Goal: Information Seeking & Learning: Compare options

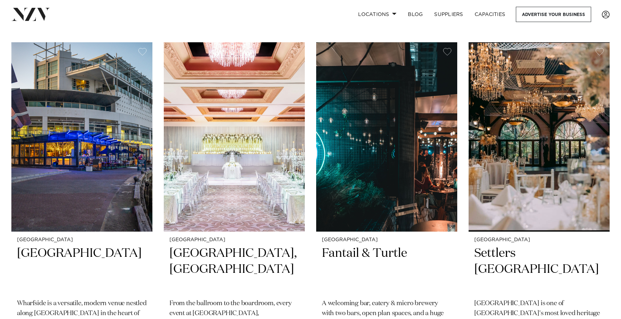
scroll to position [675, 0]
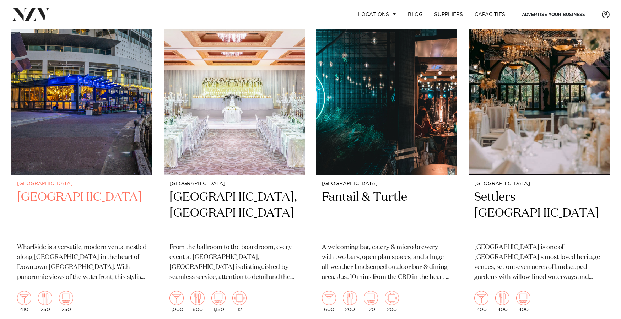
click at [86, 189] on h2 "[GEOGRAPHIC_DATA]" at bounding box center [82, 213] width 130 height 48
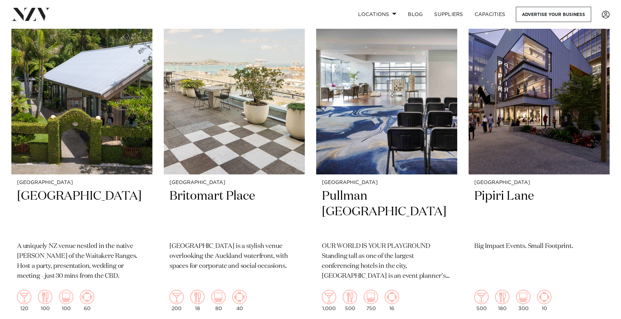
scroll to position [1349, 0]
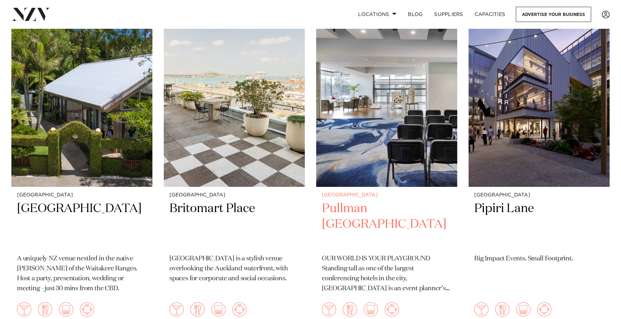
click at [390, 201] on h2 "Pullman Auckland" at bounding box center [387, 225] width 130 height 48
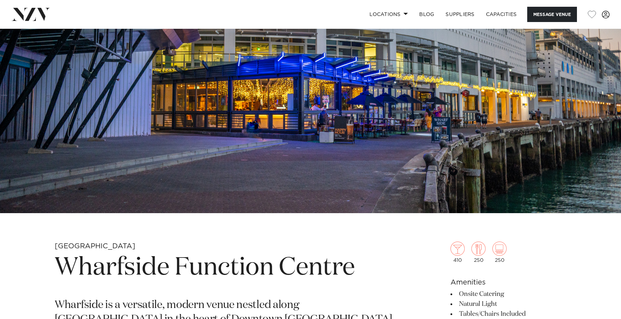
scroll to position [249, 0]
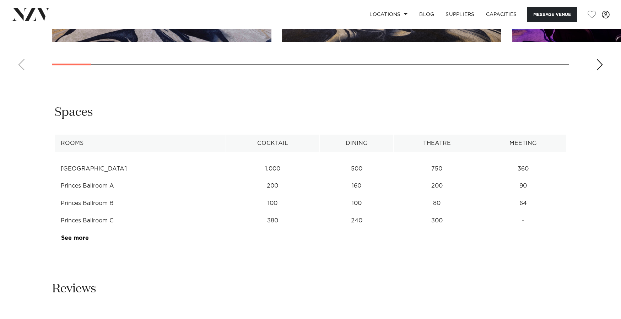
scroll to position [1065, 0]
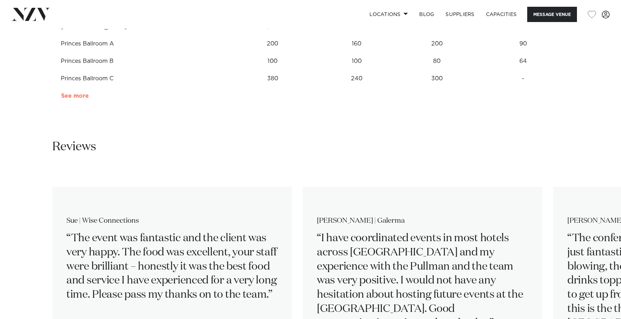
click at [75, 96] on link "See more" at bounding box center [88, 96] width 55 height 6
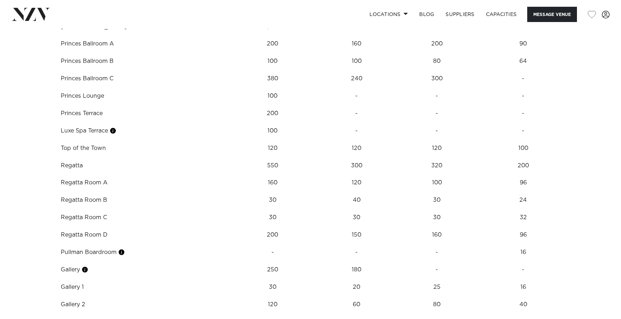
scroll to position [1136, 0]
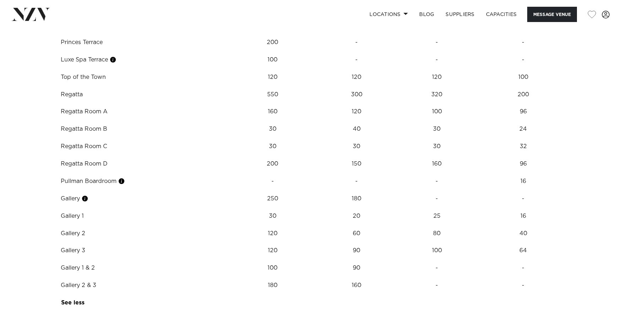
drag, startPoint x: 74, startPoint y: 234, endPoint x: 82, endPoint y: 232, distance: 8.5
click at [76, 233] on td "Gallery 2" at bounding box center [140, 233] width 171 height 17
click at [88, 200] on button "button" at bounding box center [84, 198] width 7 height 7
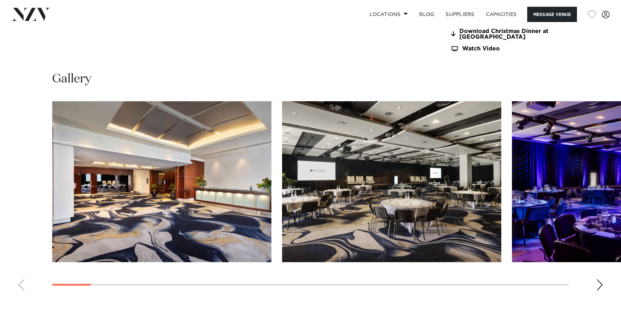
scroll to position [568, 0]
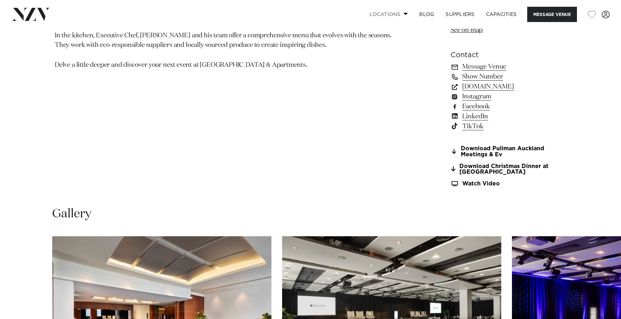
click at [399, 12] on link "Locations" at bounding box center [389, 14] width 50 height 15
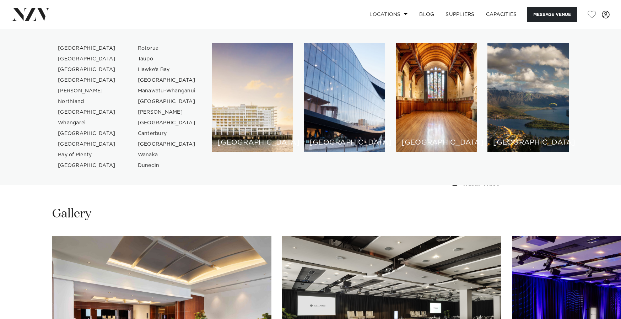
click at [399, 12] on link "Locations" at bounding box center [389, 14] width 50 height 15
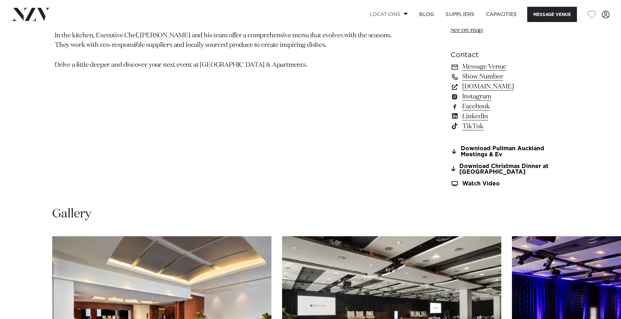
click at [401, 12] on link "Locations" at bounding box center [389, 14] width 50 height 15
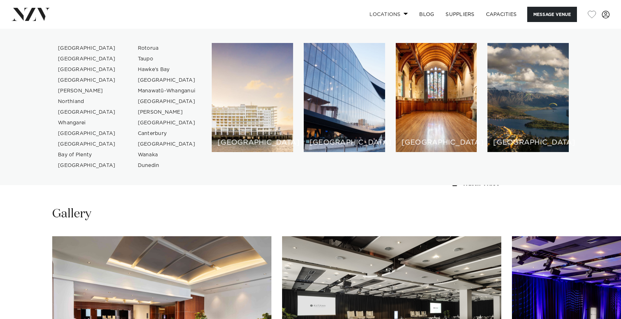
click at [401, 12] on link "Locations" at bounding box center [389, 14] width 50 height 15
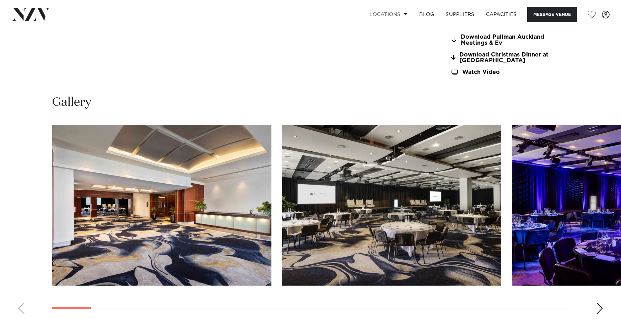
scroll to position [746, 0]
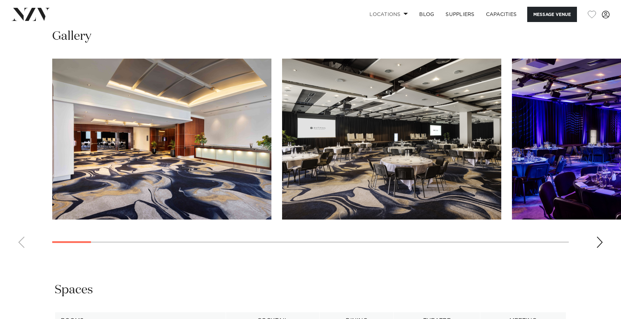
click at [163, 143] on img "1 / 30" at bounding box center [161, 139] width 219 height 161
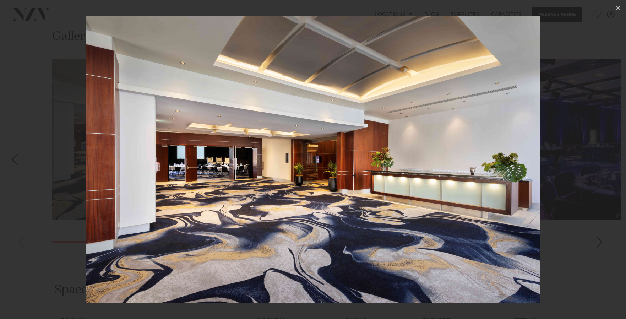
click at [579, 188] on div at bounding box center [313, 159] width 626 height 319
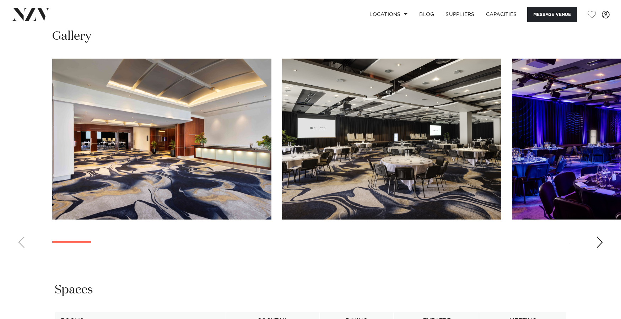
click at [597, 241] on div "Next slide" at bounding box center [599, 241] width 7 height 11
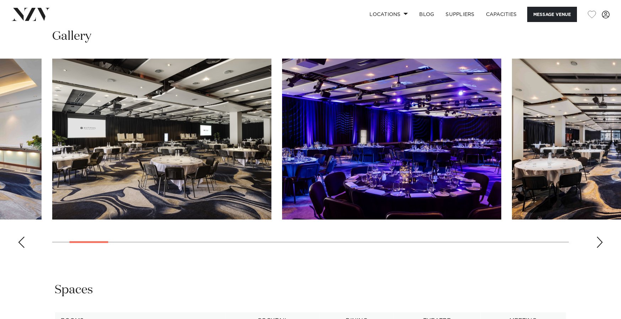
click at [597, 241] on div "Next slide" at bounding box center [599, 241] width 7 height 11
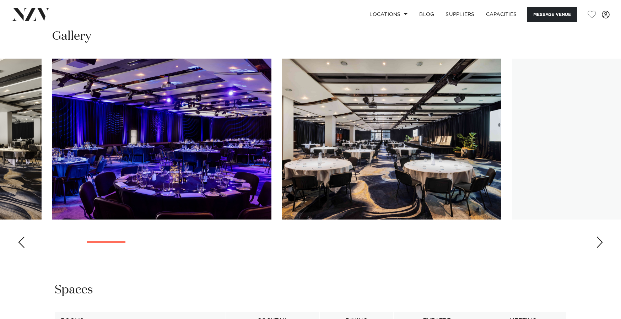
click at [597, 241] on div "Next slide" at bounding box center [599, 241] width 7 height 11
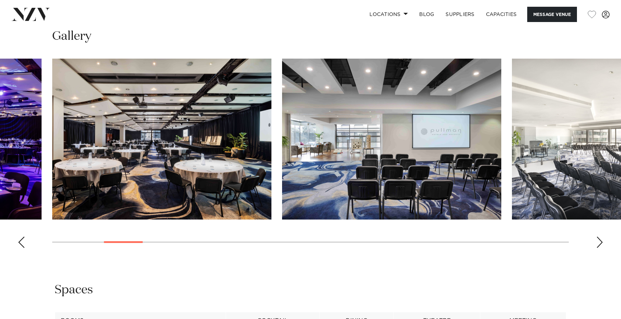
click at [597, 241] on div "Next slide" at bounding box center [599, 241] width 7 height 11
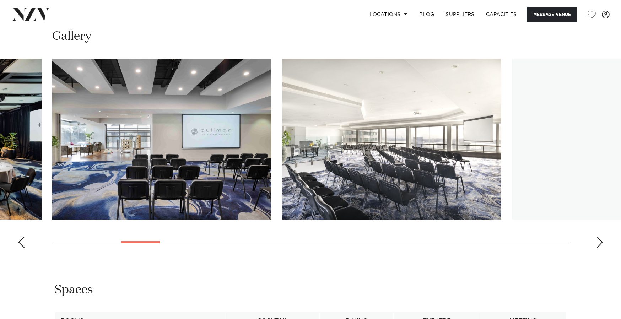
click at [406, 149] on img "6 / 30" at bounding box center [391, 139] width 219 height 161
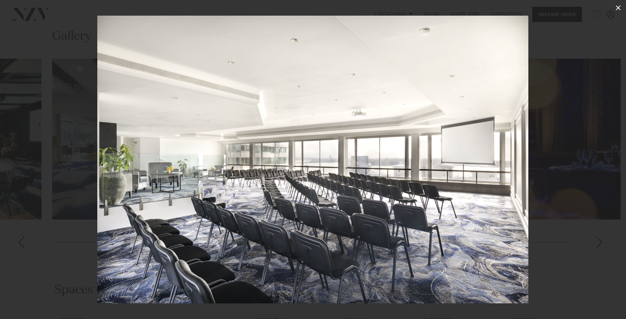
click at [616, 6] on icon at bounding box center [618, 8] width 9 height 9
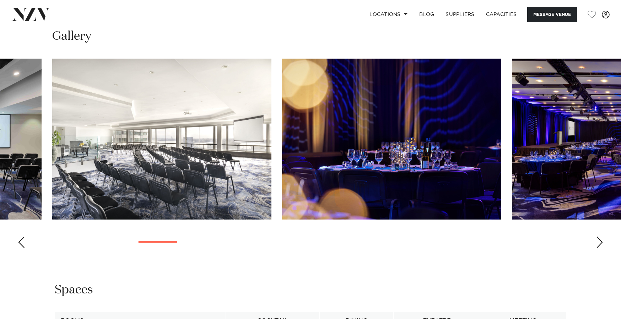
click at [597, 240] on div "Next slide" at bounding box center [599, 241] width 7 height 11
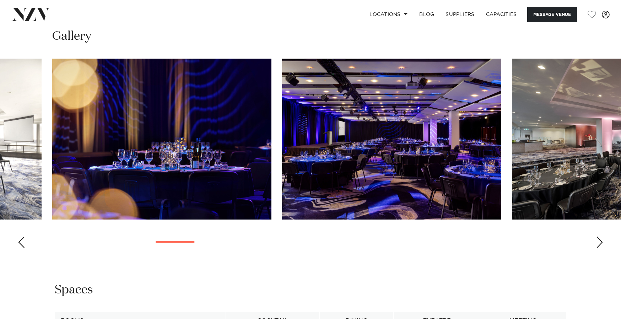
click at [597, 240] on div "Next slide" at bounding box center [599, 241] width 7 height 11
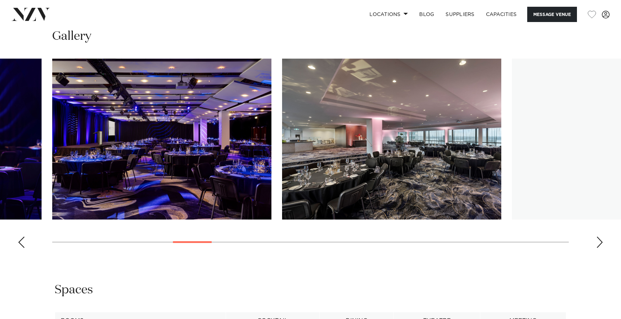
click at [597, 240] on div "Next slide" at bounding box center [599, 241] width 7 height 11
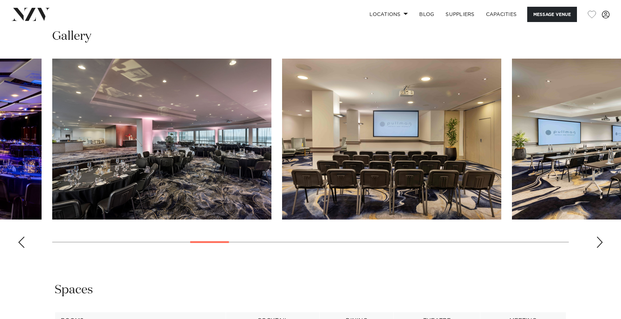
click at [194, 142] on img "9 / 30" at bounding box center [161, 139] width 219 height 161
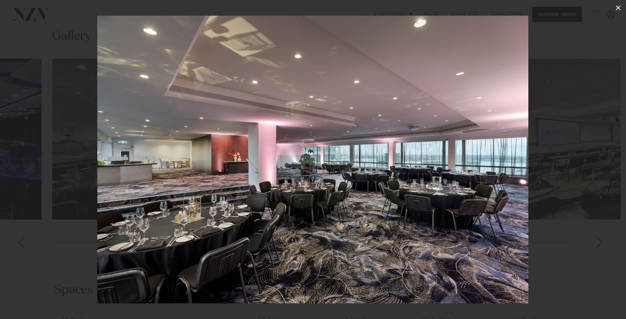
click at [618, 5] on icon at bounding box center [618, 8] width 9 height 9
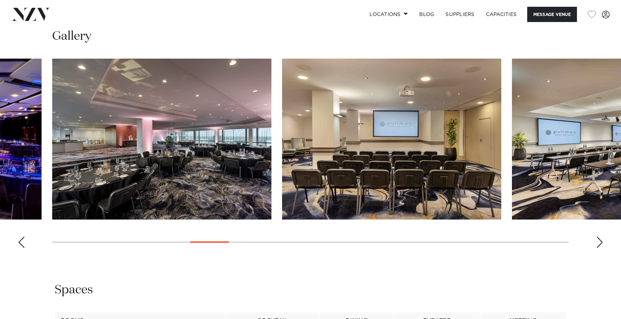
click at [599, 239] on div "Next slide" at bounding box center [599, 241] width 7 height 11
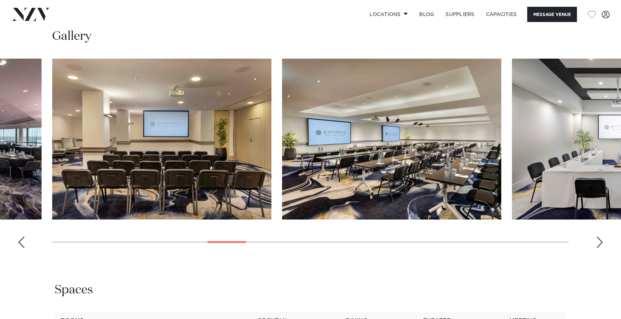
click at [599, 239] on div "Next slide" at bounding box center [599, 241] width 7 height 11
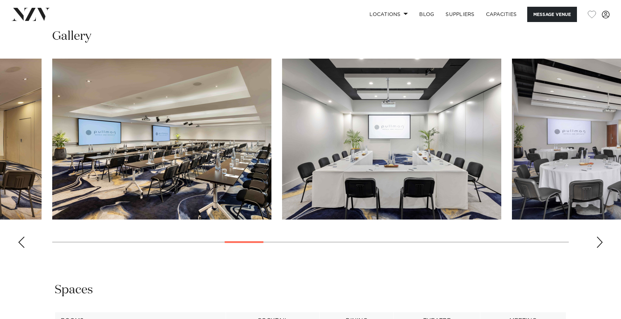
click at [599, 239] on div "Next slide" at bounding box center [599, 241] width 7 height 11
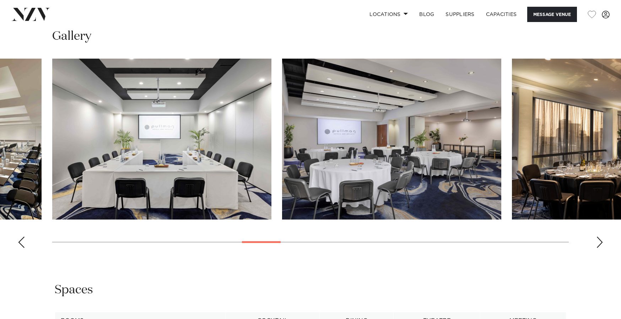
click at [599, 239] on div "Next slide" at bounding box center [599, 241] width 7 height 11
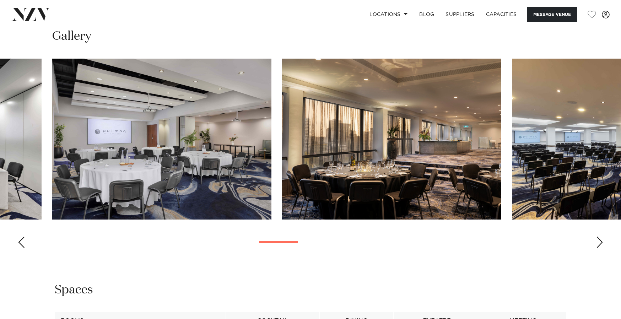
click at [599, 239] on div "Next slide" at bounding box center [599, 241] width 7 height 11
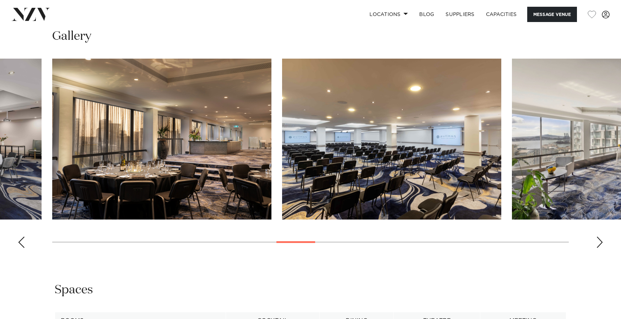
click at [599, 239] on div "Next slide" at bounding box center [599, 241] width 7 height 11
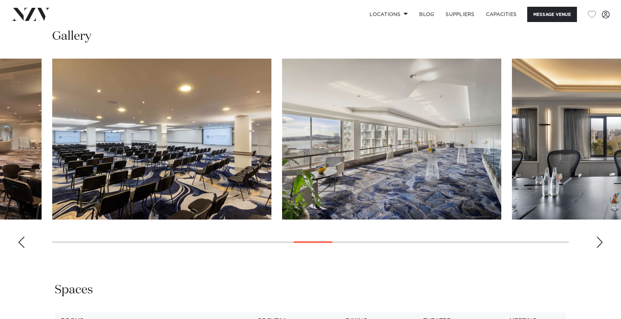
click at [599, 239] on div "Next slide" at bounding box center [599, 241] width 7 height 11
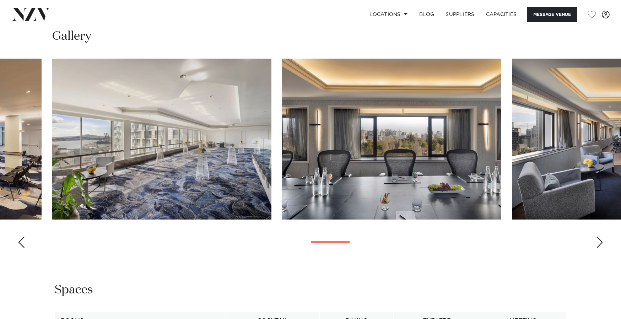
click at [599, 239] on div "Next slide" at bounding box center [599, 241] width 7 height 11
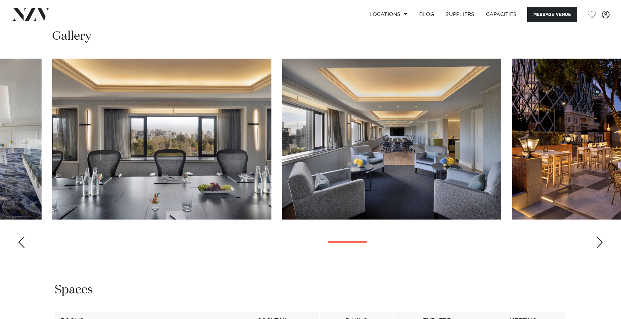
click at [599, 239] on div "Next slide" at bounding box center [599, 241] width 7 height 11
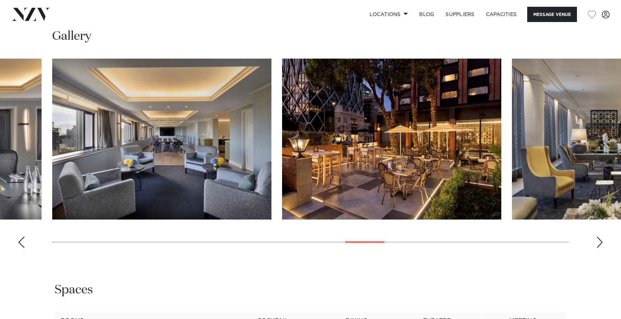
click at [599, 239] on div "Next slide" at bounding box center [599, 241] width 7 height 11
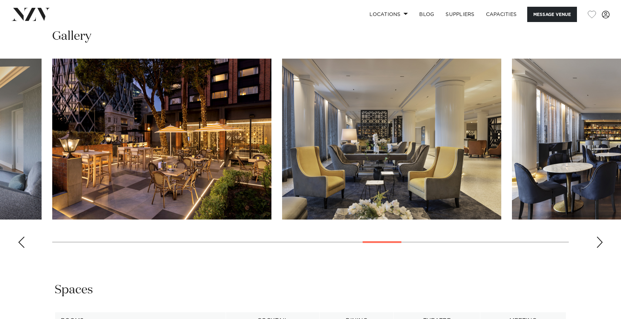
click at [599, 239] on div "Next slide" at bounding box center [599, 241] width 7 height 11
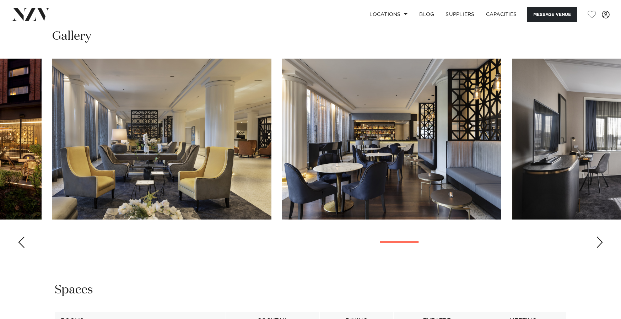
click at [599, 239] on div "Next slide" at bounding box center [599, 241] width 7 height 11
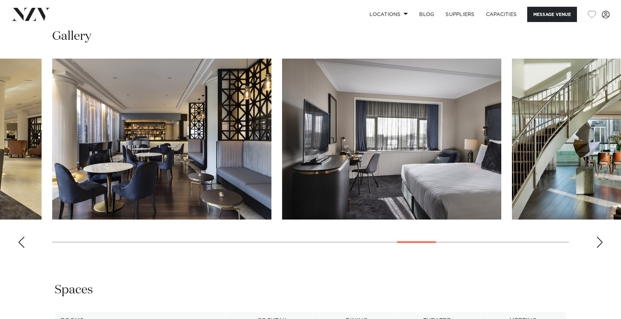
click at [599, 239] on div "Next slide" at bounding box center [599, 241] width 7 height 11
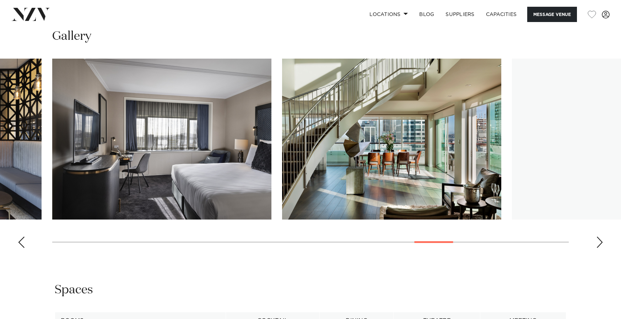
click at [599, 239] on div "Next slide" at bounding box center [599, 241] width 7 height 11
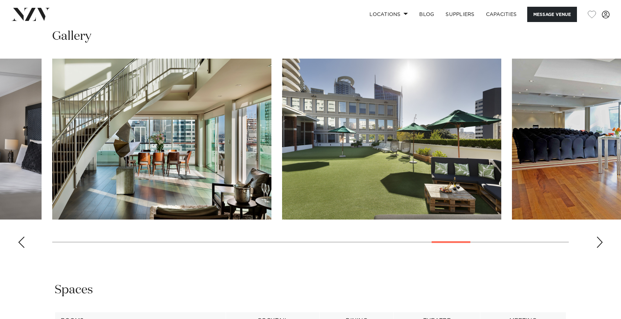
click at [599, 239] on div "Next slide" at bounding box center [599, 241] width 7 height 11
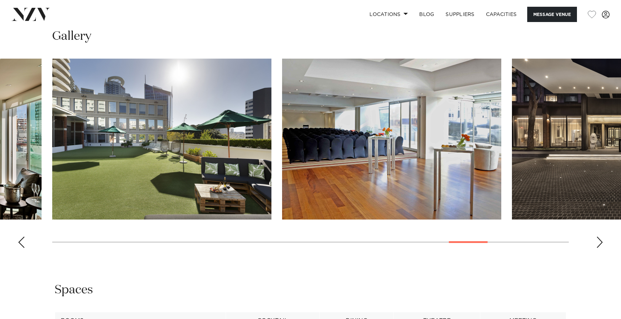
click at [599, 239] on div "Next slide" at bounding box center [599, 241] width 7 height 11
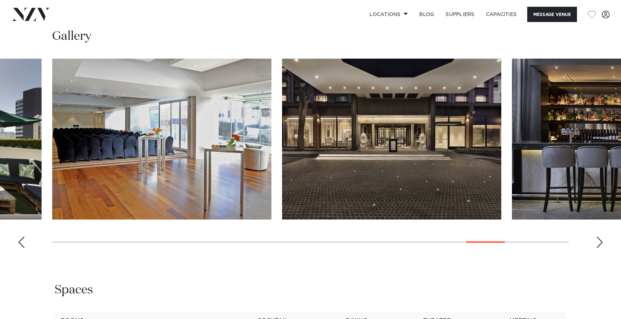
click at [599, 239] on div "Next slide" at bounding box center [599, 241] width 7 height 11
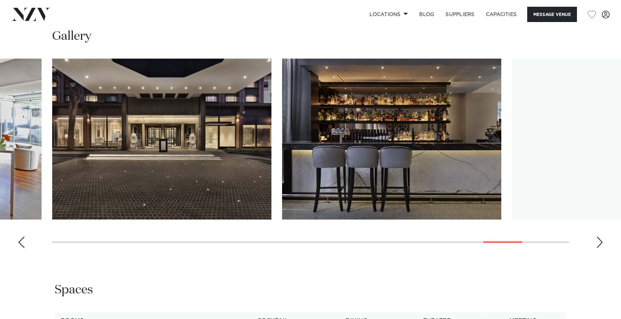
click at [599, 239] on div "Next slide" at bounding box center [599, 241] width 7 height 11
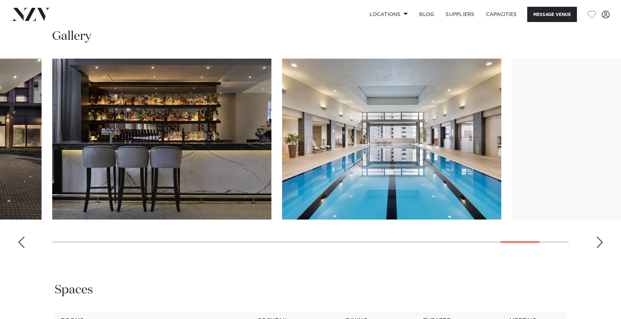
click at [599, 239] on div "Next slide" at bounding box center [599, 241] width 7 height 11
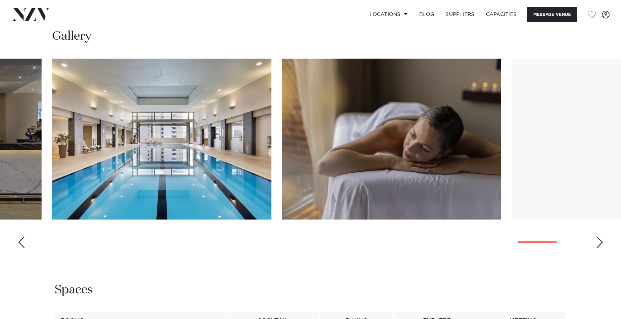
click at [599, 239] on div "Next slide" at bounding box center [599, 241] width 7 height 11
